Goal: Transaction & Acquisition: Purchase product/service

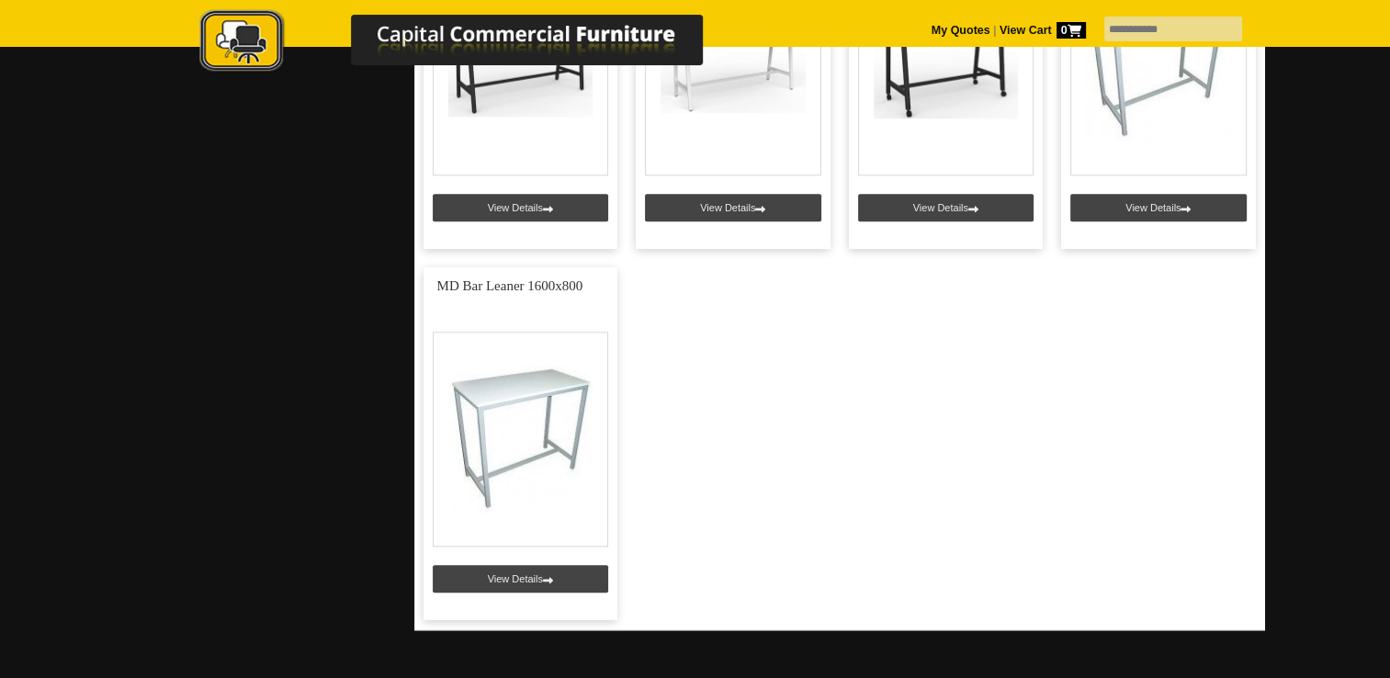
scroll to position [1745, 0]
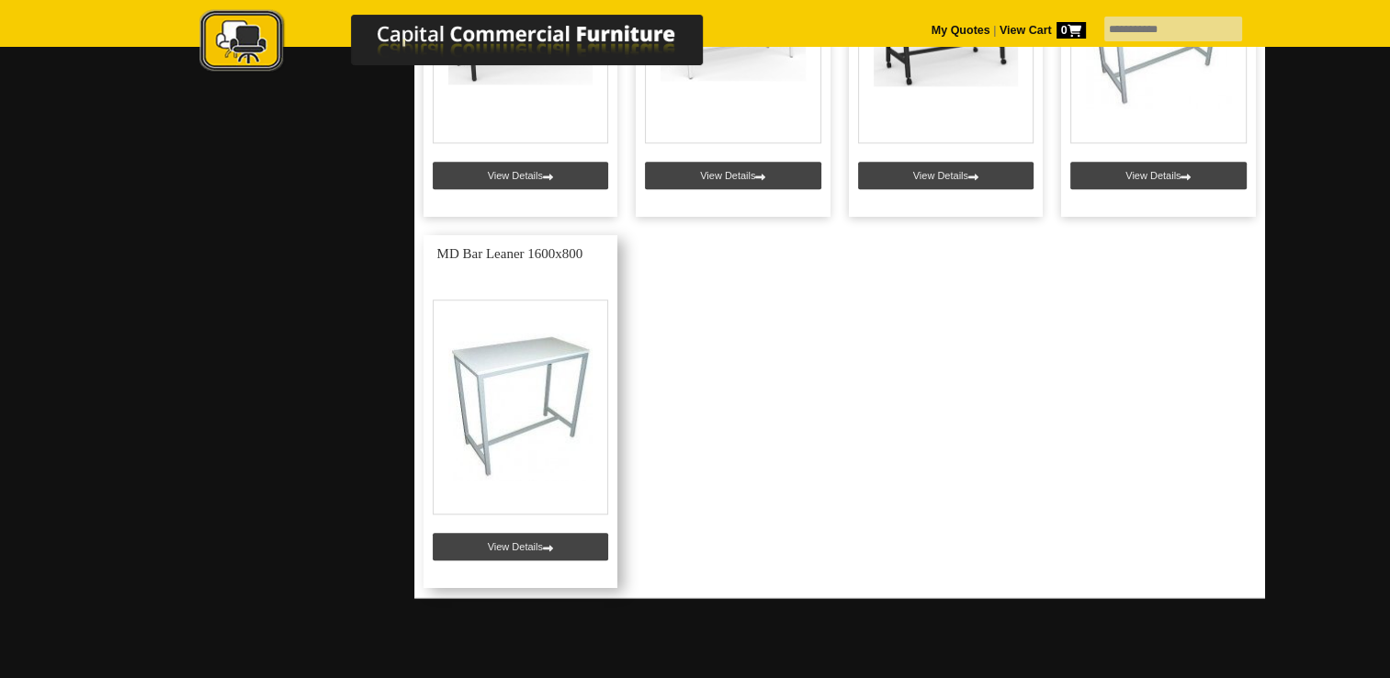
click at [522, 537] on link at bounding box center [520, 411] width 195 height 353
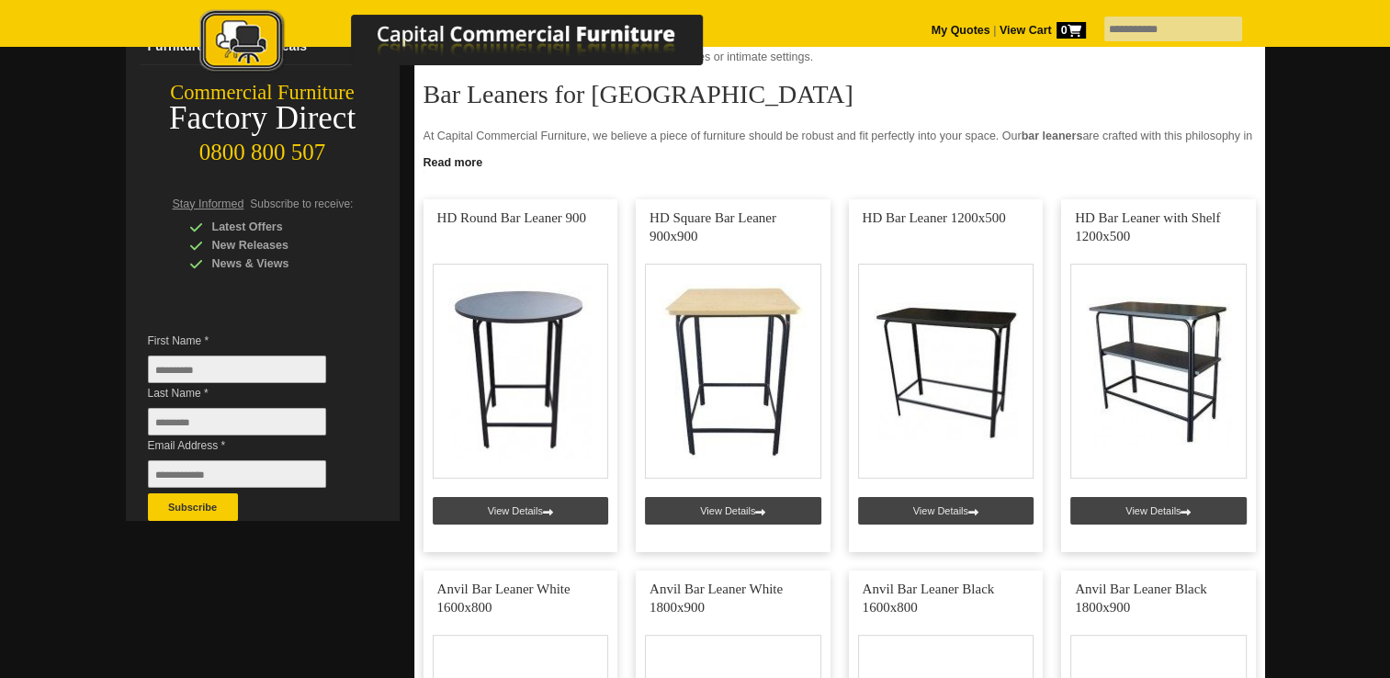
scroll to position [367, 0]
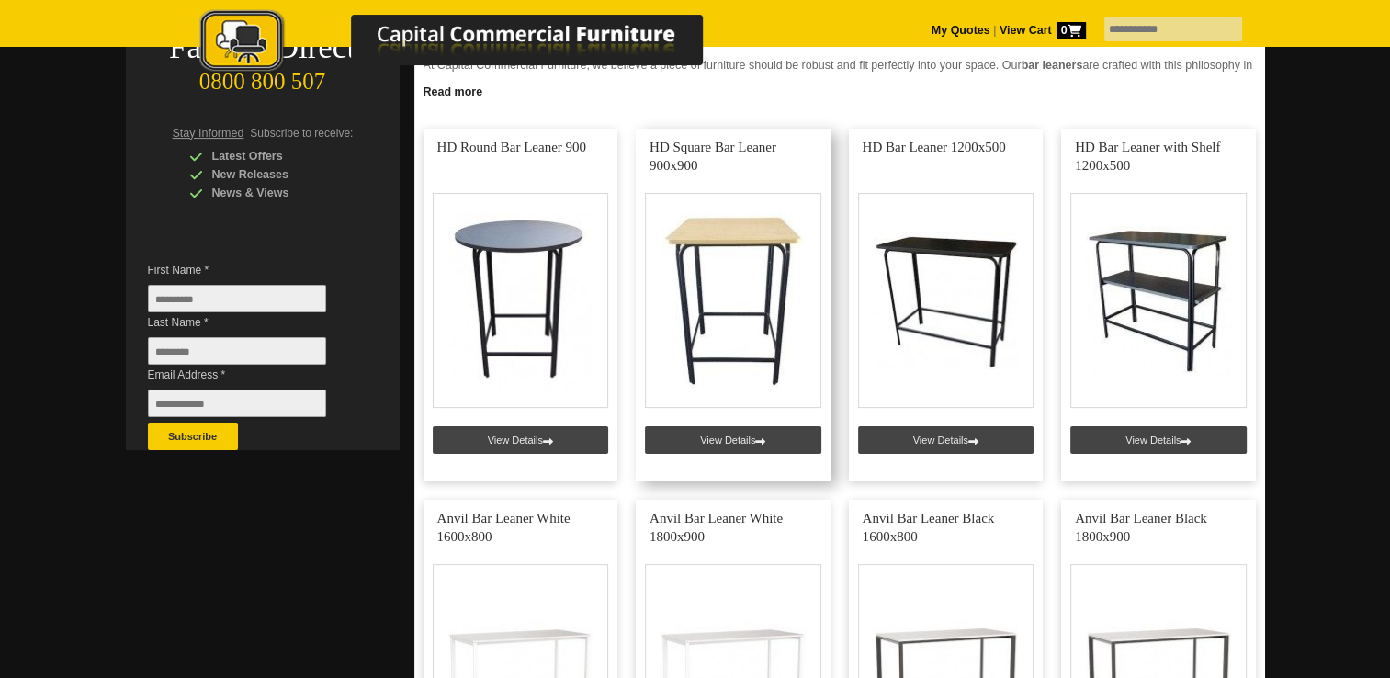
click at [739, 238] on link at bounding box center [733, 305] width 195 height 353
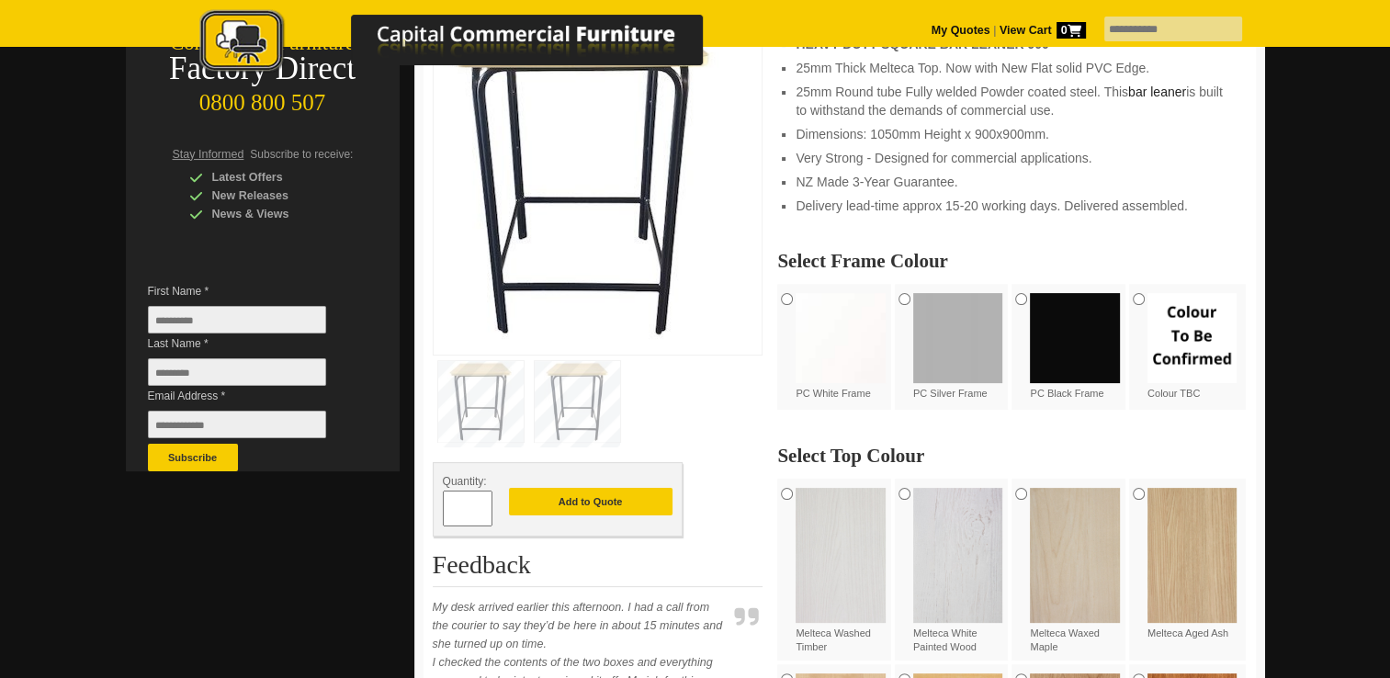
scroll to position [551, 0]
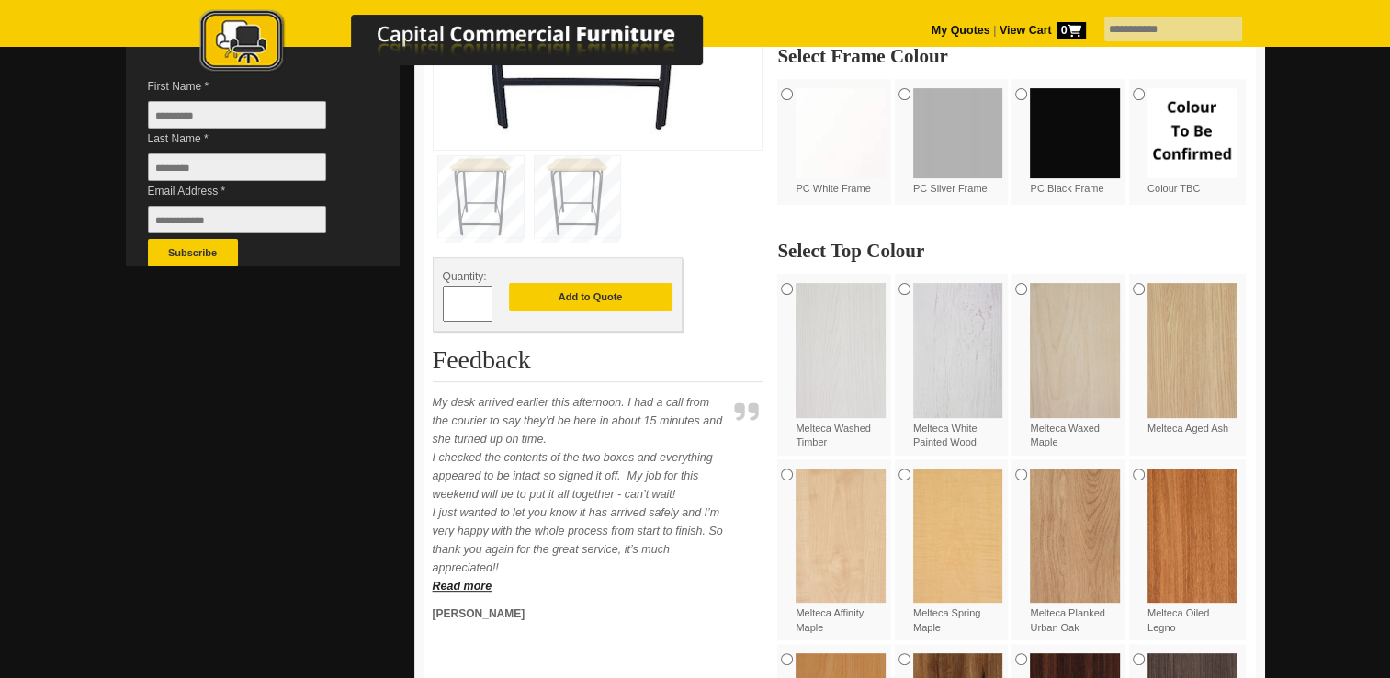
click at [1172, 357] on img at bounding box center [1192, 350] width 90 height 134
click at [484, 295] on span at bounding box center [483, 297] width 7 height 18
type input "*"
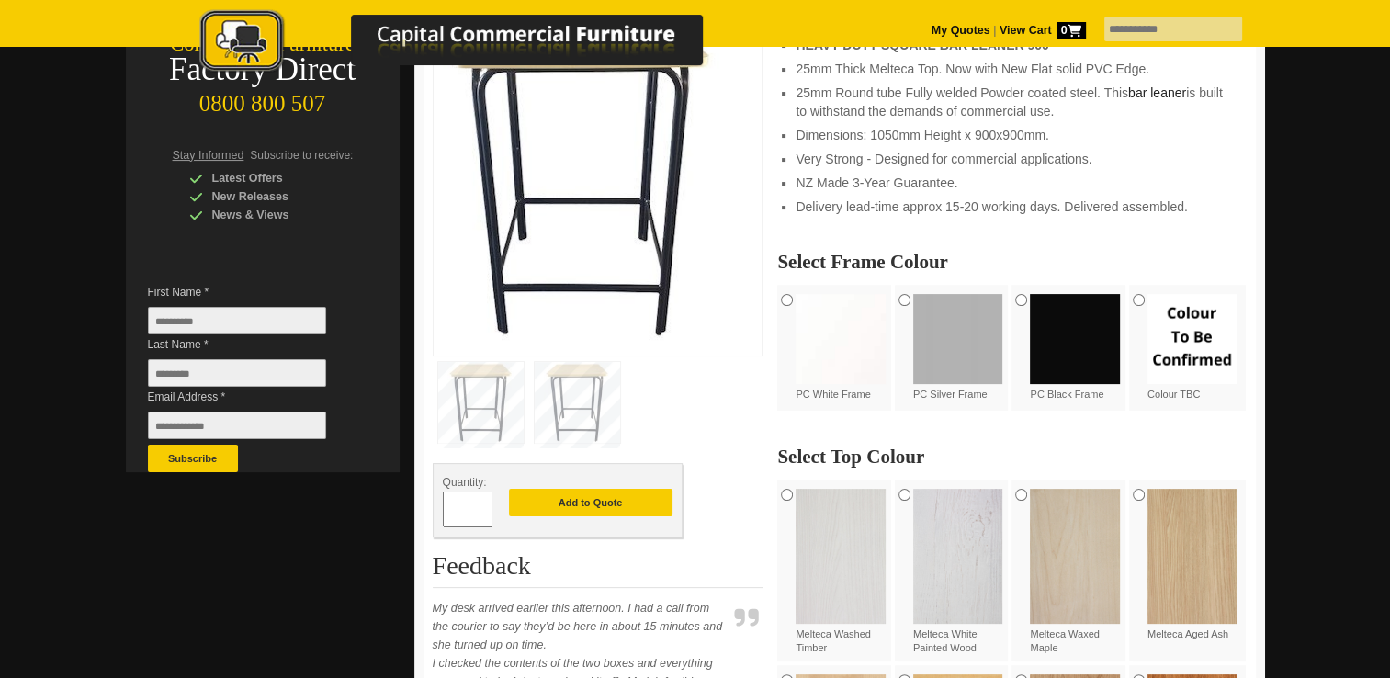
scroll to position [367, 0]
